Goal: Information Seeking & Learning: Check status

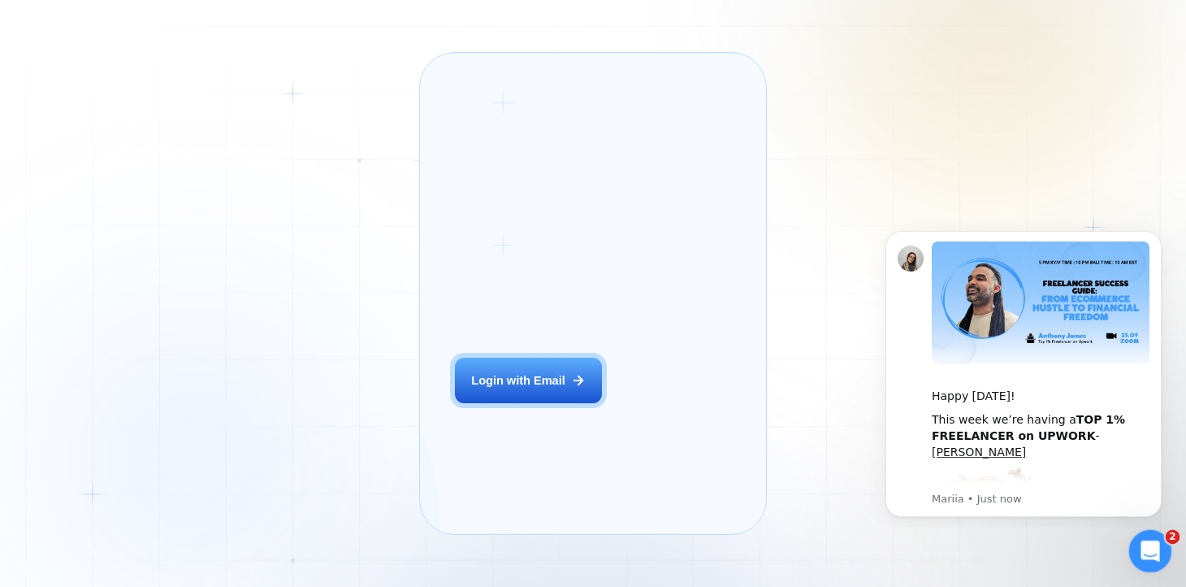
click at [1146, 548] on icon "Open Intercom Messenger" at bounding box center [1148, 548] width 27 height 27
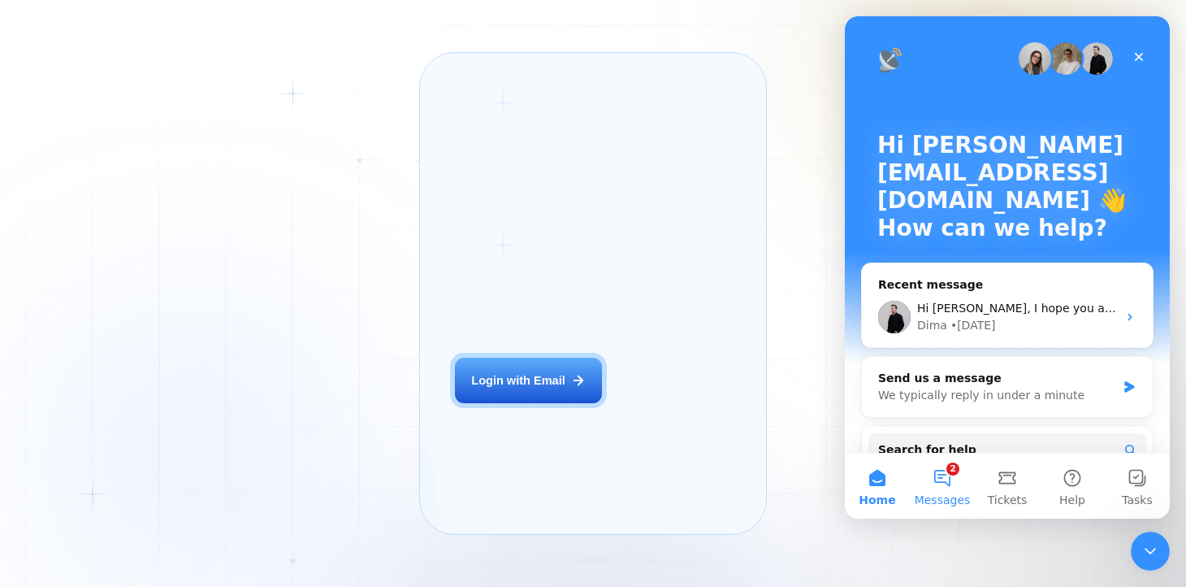
click at [934, 470] on button "2 Messages" at bounding box center [942, 485] width 65 height 65
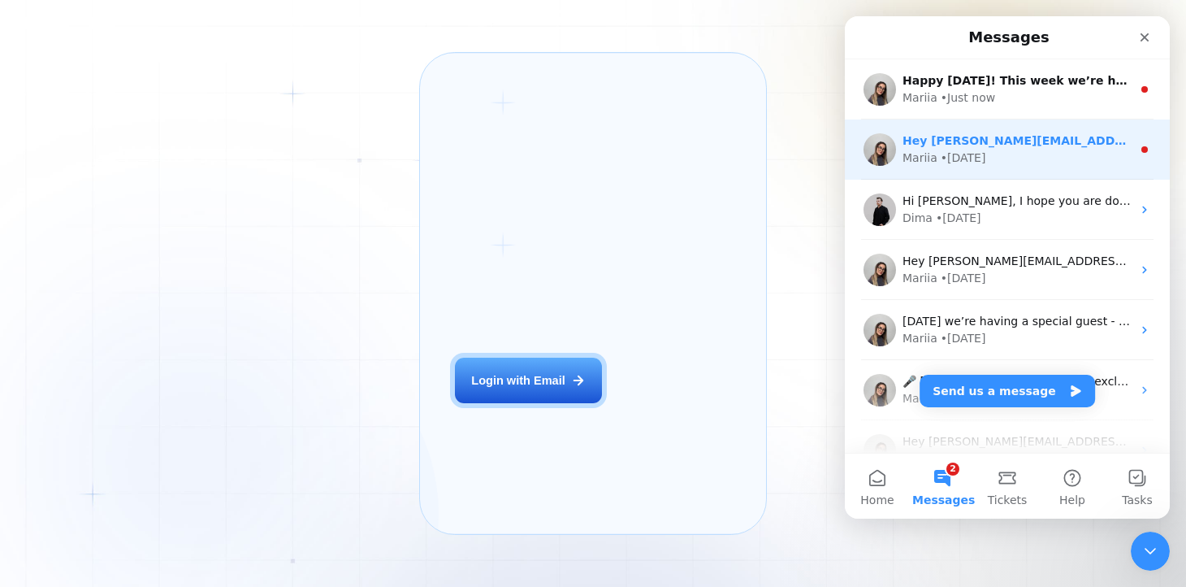
click at [955, 149] on div "• 1d ago" at bounding box center [963, 157] width 45 height 17
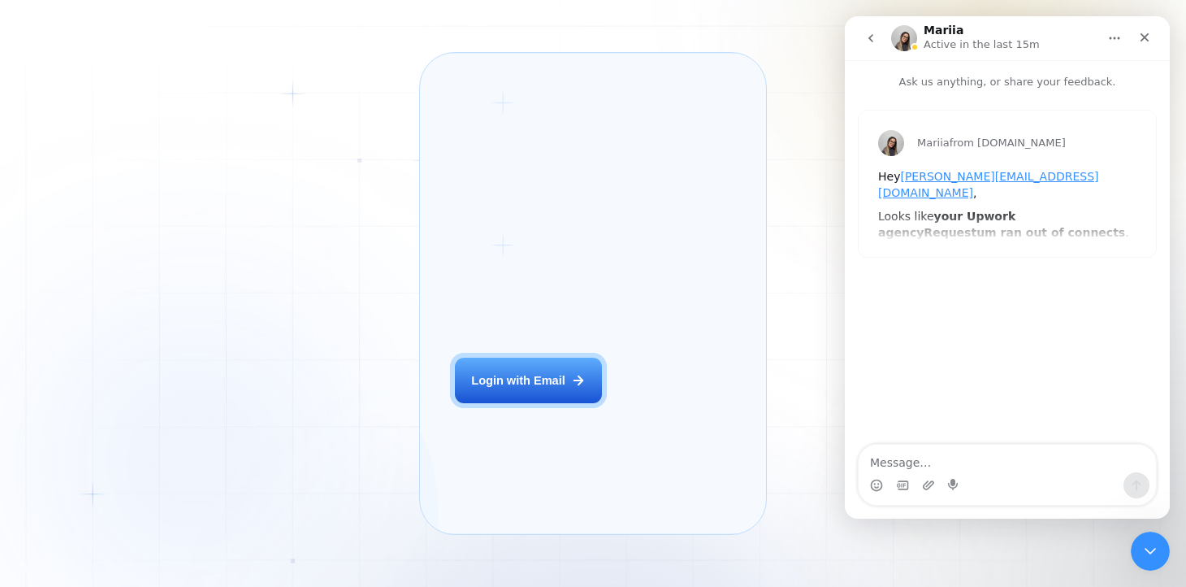
click at [884, 33] on button "go back" at bounding box center [871, 38] width 31 height 31
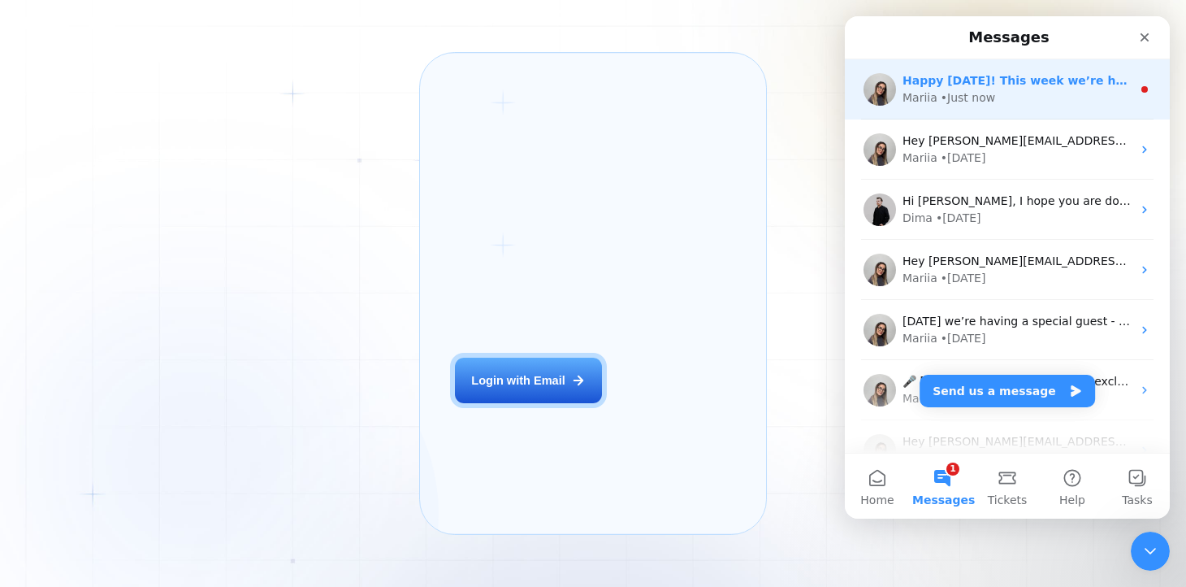
click at [1025, 90] on div "Mariia • Just now" at bounding box center [1017, 97] width 229 height 17
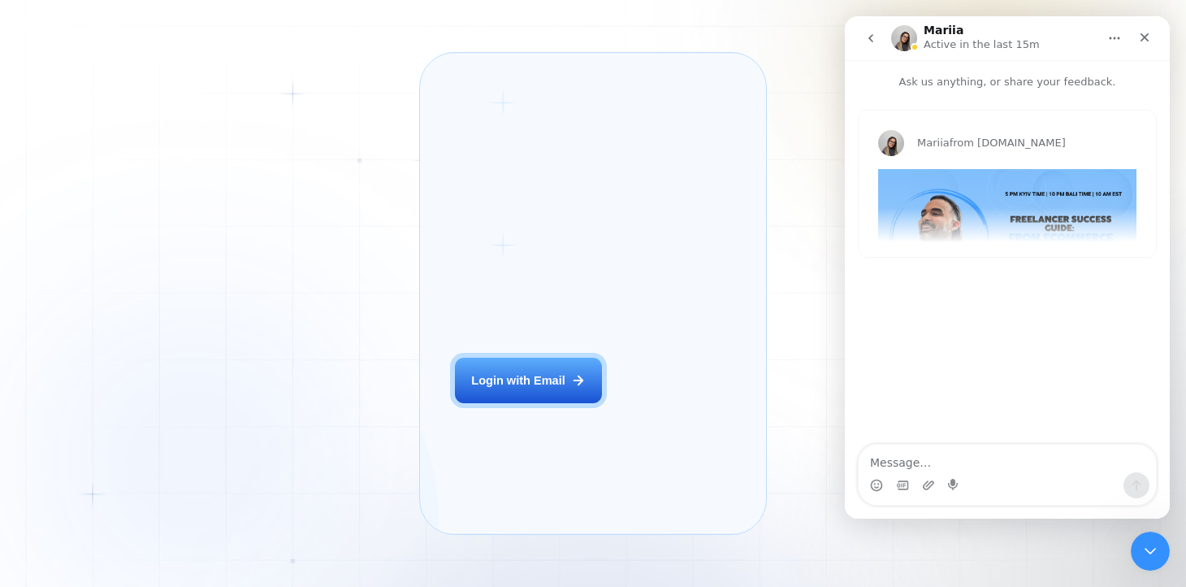
click at [872, 40] on icon "go back" at bounding box center [870, 38] width 13 height 13
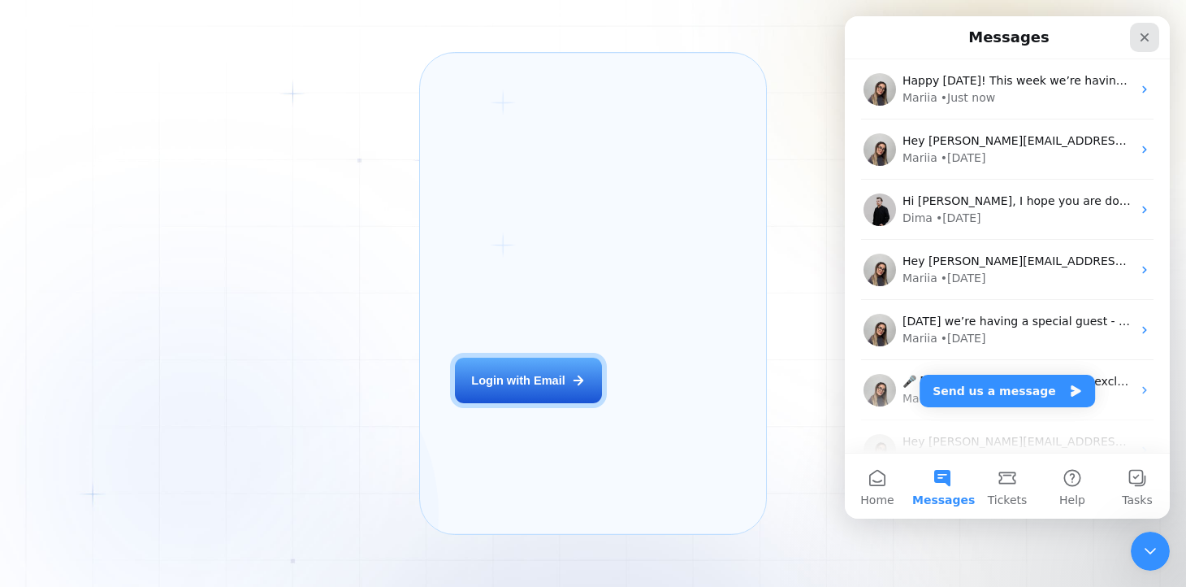
click at [1145, 39] on icon "Close" at bounding box center [1144, 37] width 13 height 13
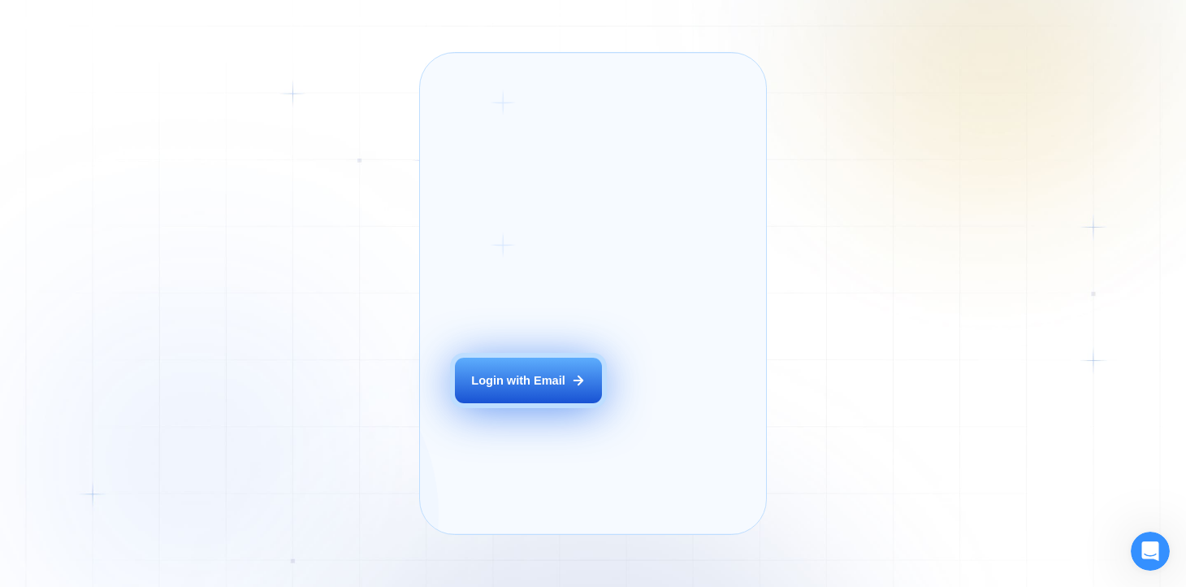
click at [534, 388] on div "Login with Email" at bounding box center [517, 380] width 93 height 16
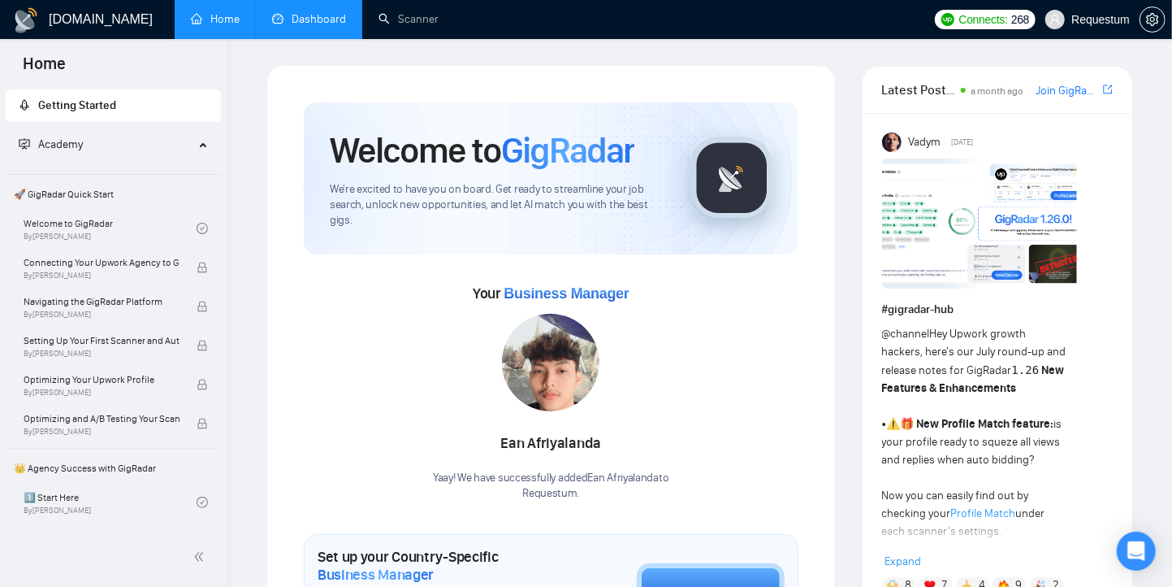
click at [289, 23] on link "Dashboard" at bounding box center [309, 19] width 74 height 14
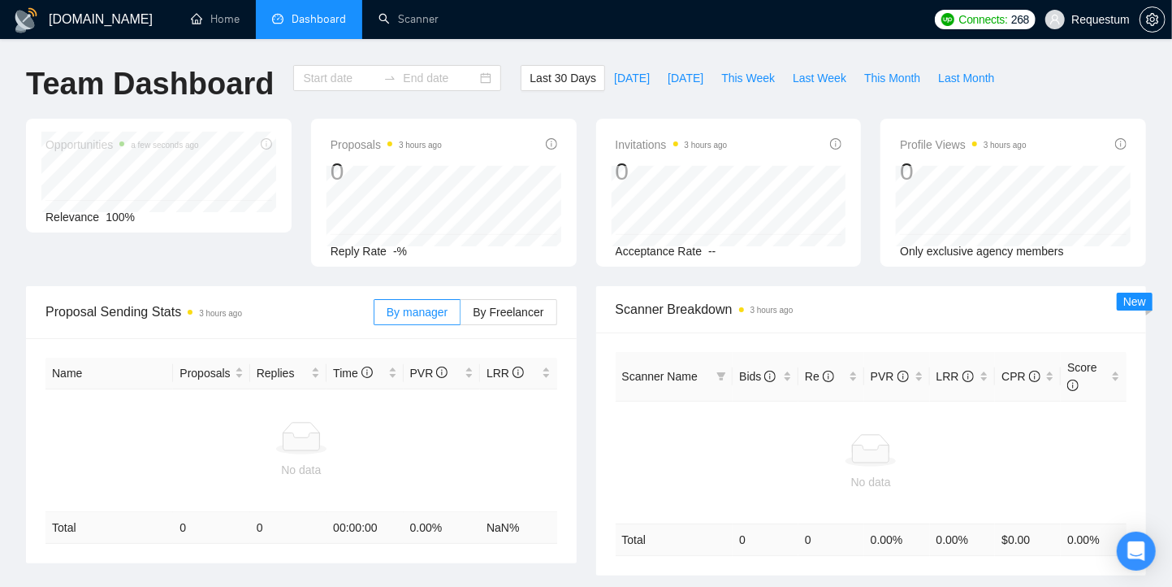
type input "[DATE]"
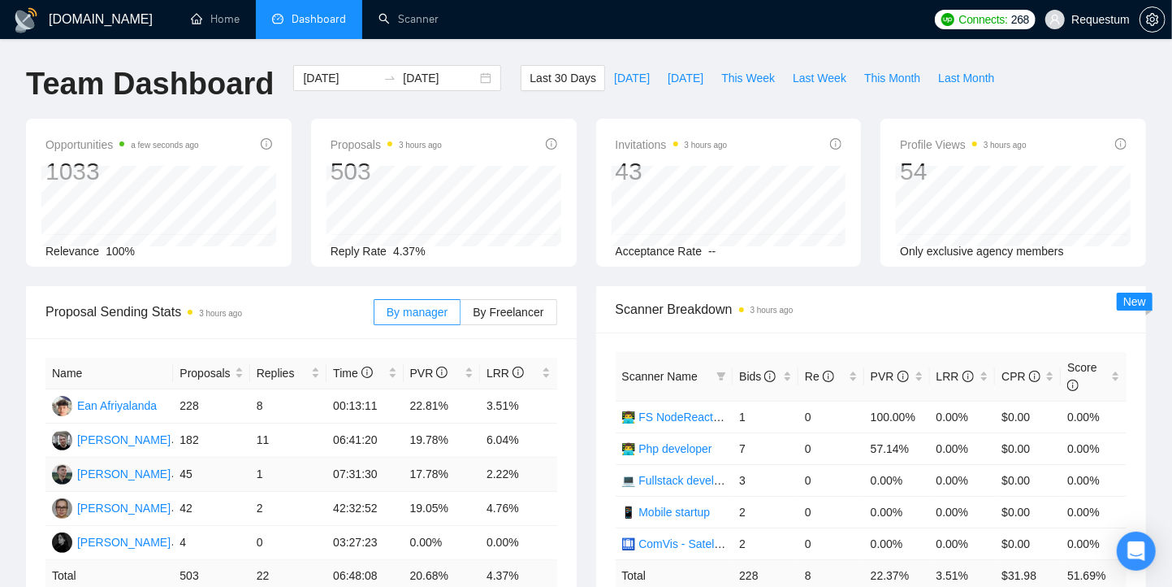
click at [492, 470] on td "2.22%" at bounding box center [518, 474] width 76 height 34
click at [786, 373] on div "Bids" at bounding box center [765, 376] width 53 height 18
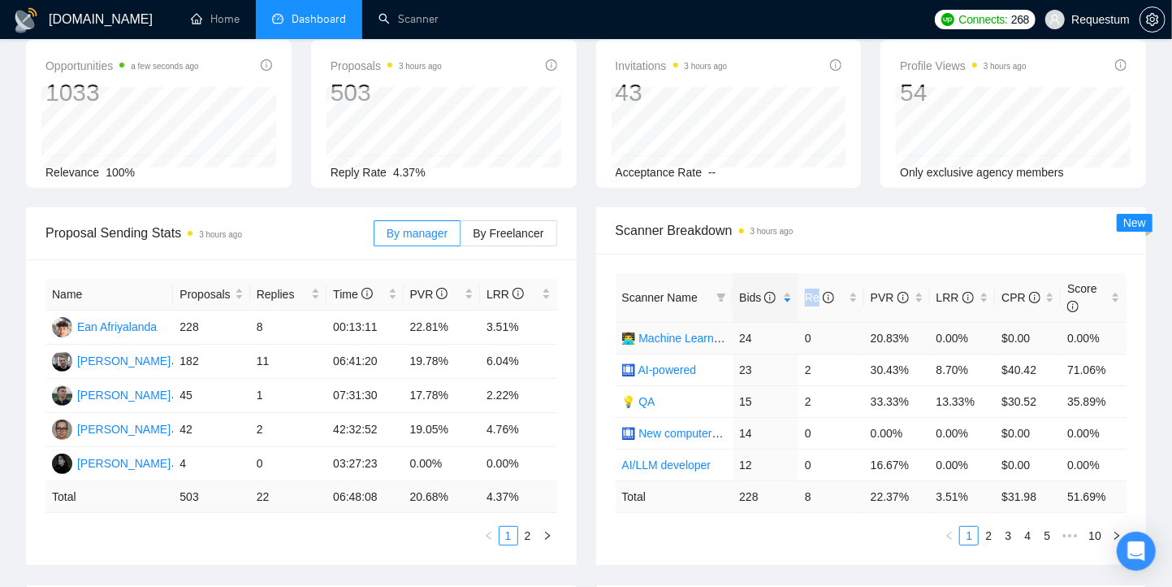
scroll to position [108, 0]
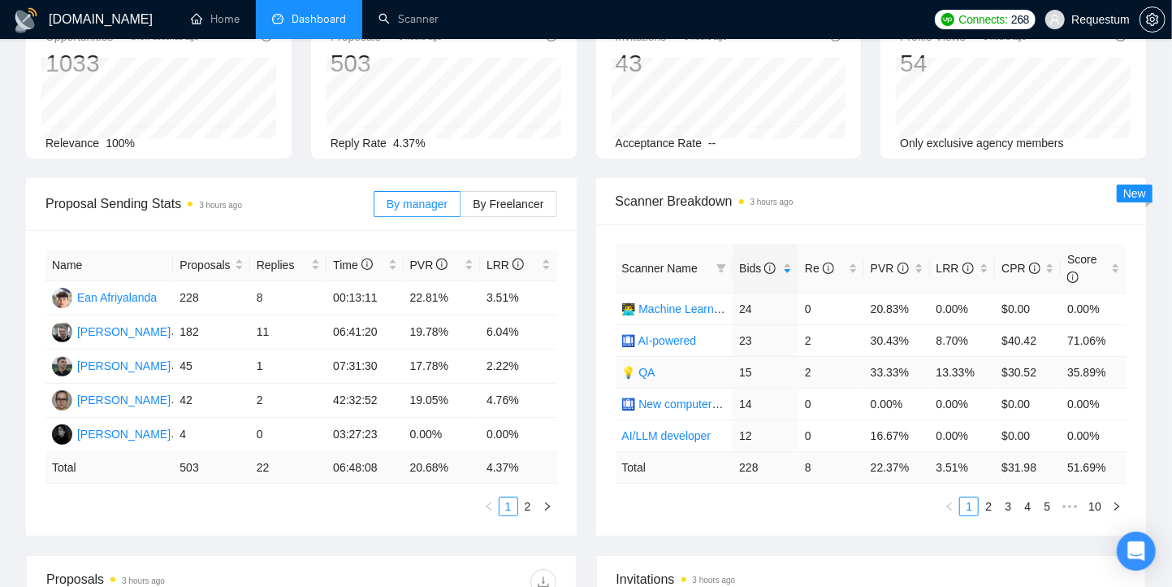
click at [893, 371] on td "33.33%" at bounding box center [897, 372] width 66 height 32
click at [882, 399] on td "0.00%" at bounding box center [897, 404] width 66 height 32
click at [883, 431] on td "16.67%" at bounding box center [897, 435] width 66 height 32
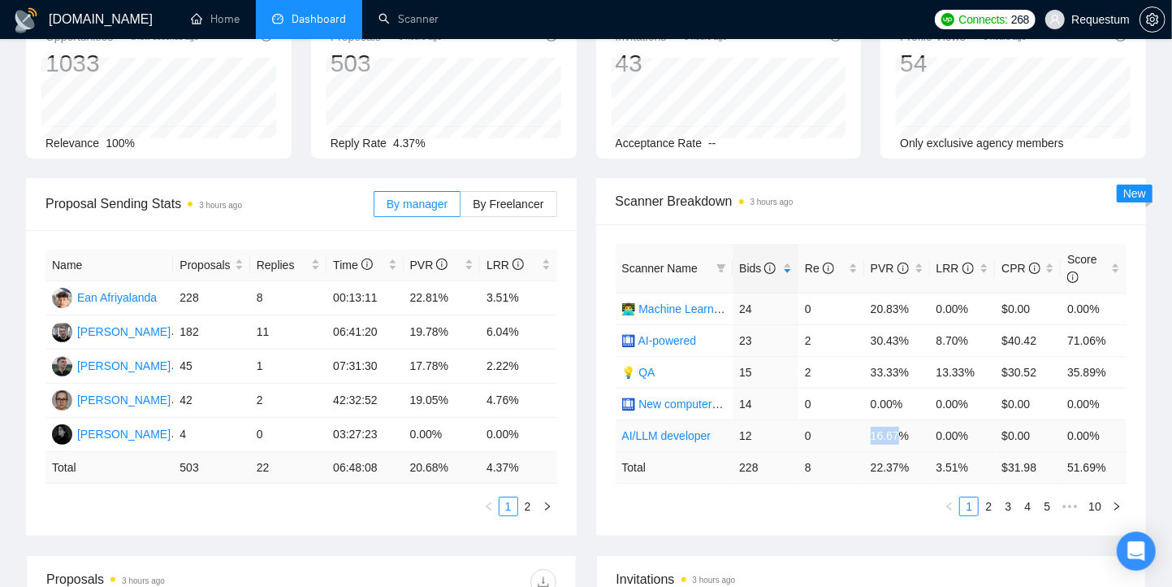
click at [883, 431] on td "16.67%" at bounding box center [897, 435] width 66 height 32
click at [986, 504] on link "2" at bounding box center [989, 506] width 18 height 18
